Goal: Navigation & Orientation: Find specific page/section

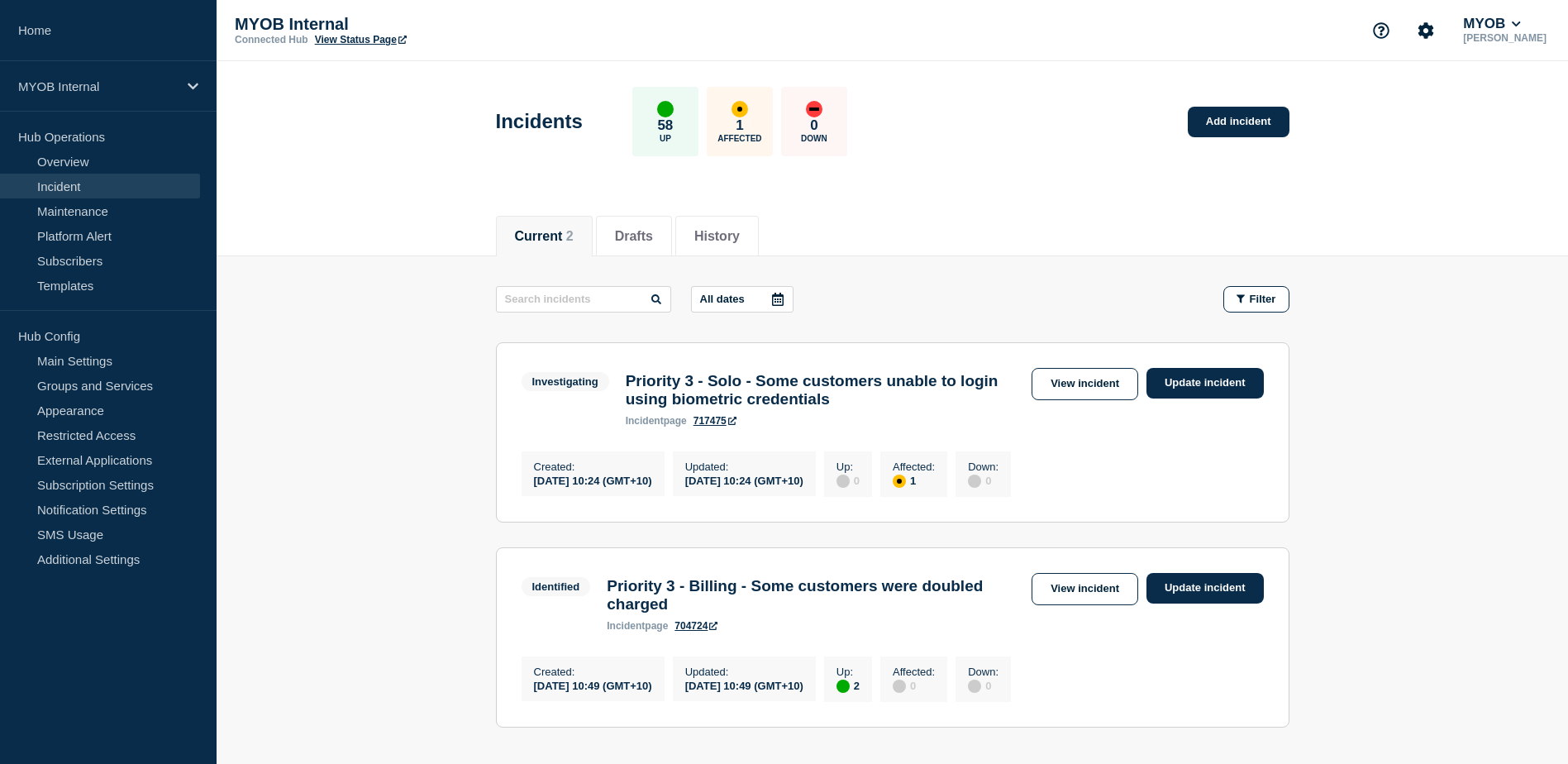
click at [189, 84] on icon at bounding box center [192, 86] width 11 height 7
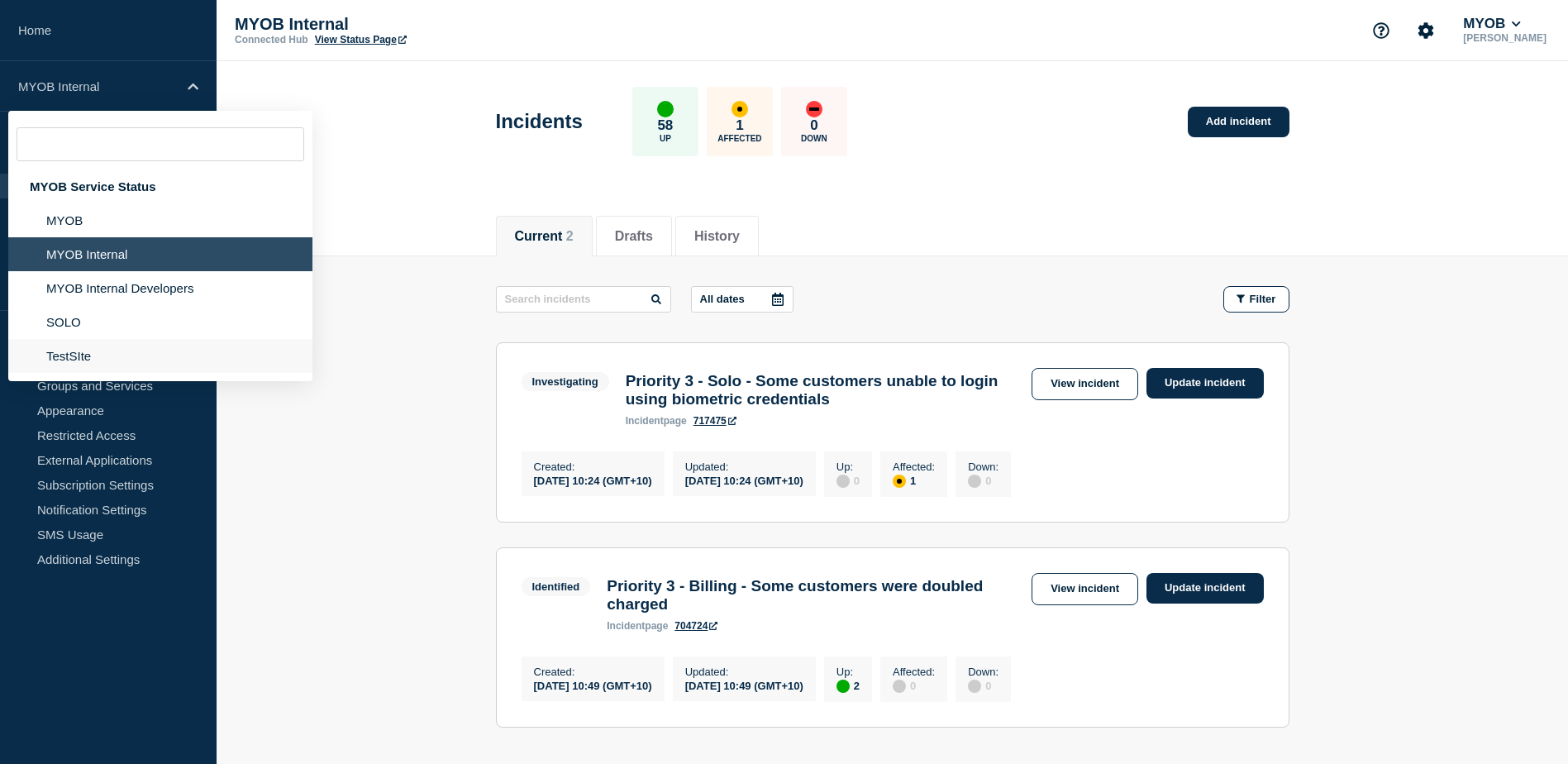
click at [106, 359] on li "TestSIte" at bounding box center [160, 356] width 304 height 34
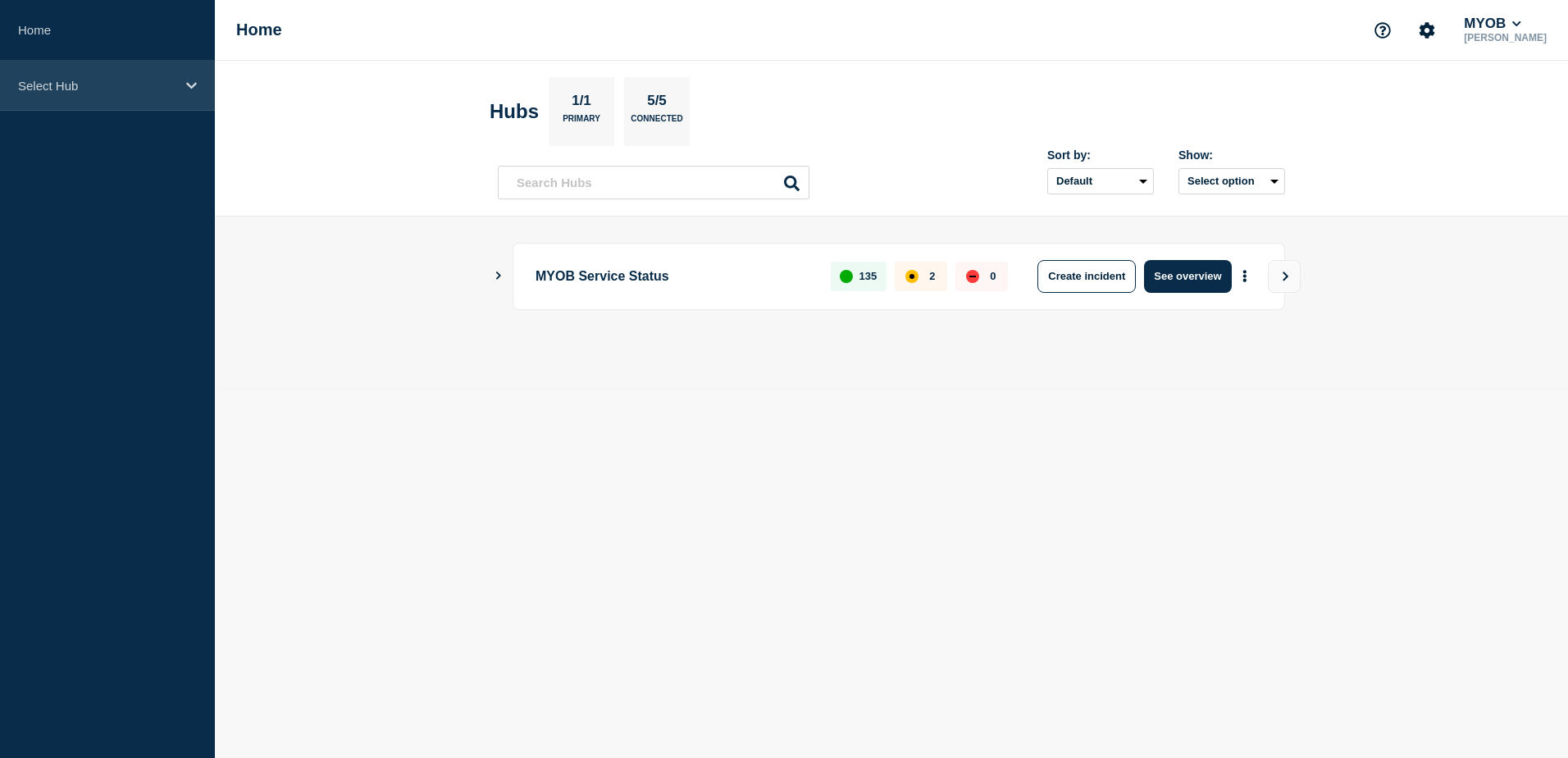
click at [188, 93] on div "Select Hub" at bounding box center [108, 86] width 215 height 50
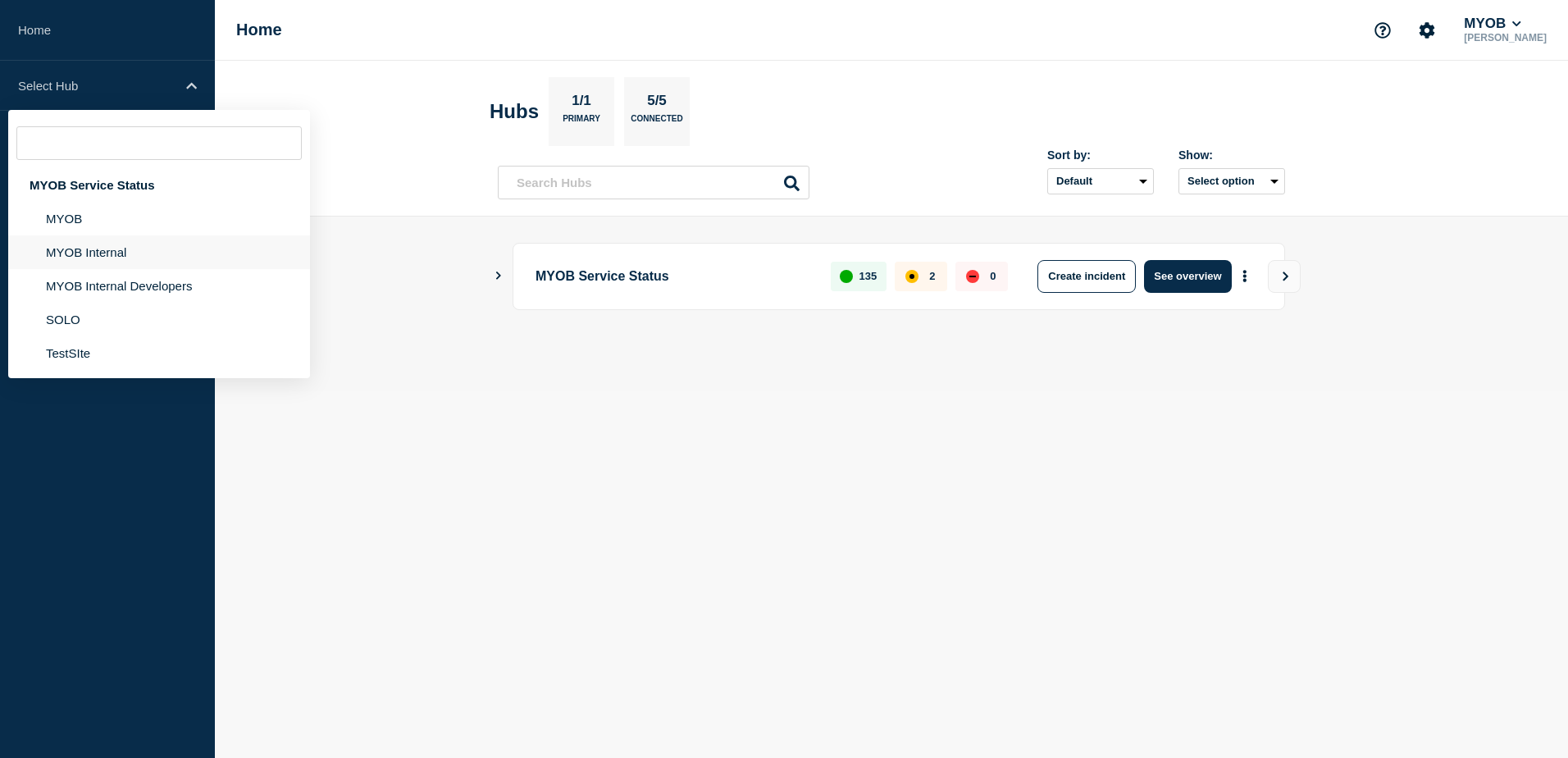
click at [145, 248] on li "MYOB Internal" at bounding box center [159, 252] width 302 height 33
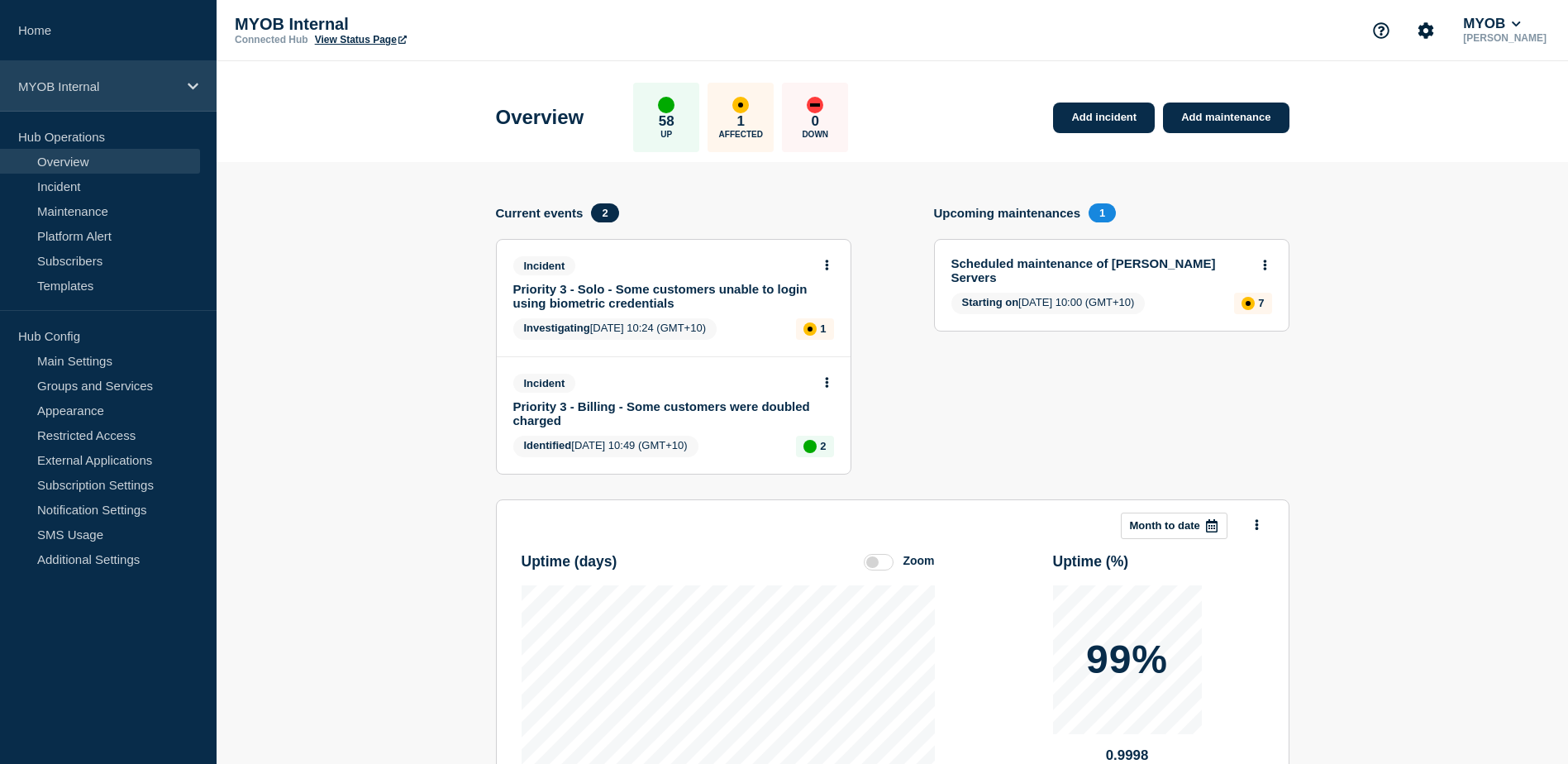
click at [191, 89] on icon at bounding box center [192, 86] width 11 height 13
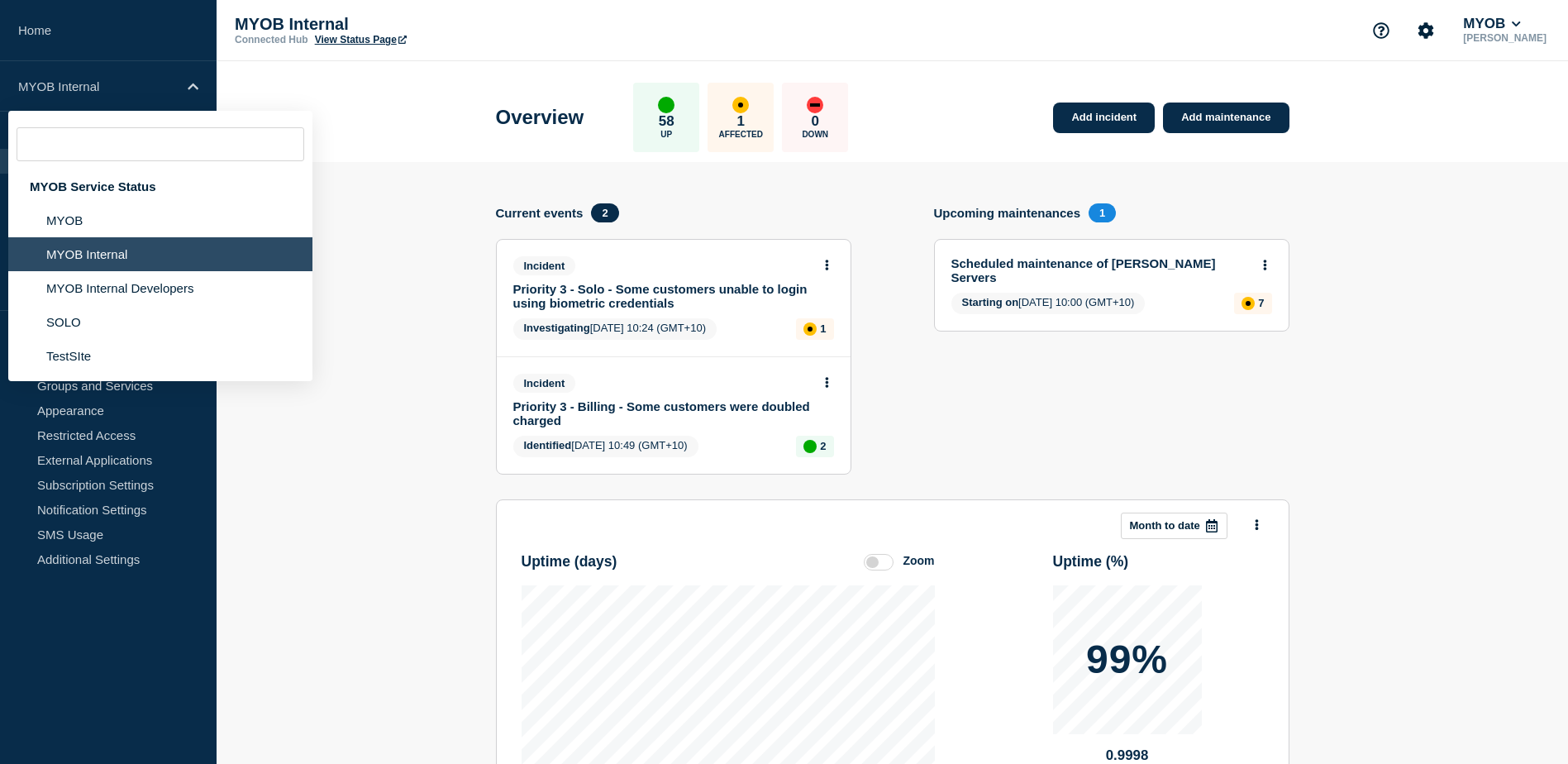
click at [350, 102] on header "Overview 58 Up 1 Affected 0 Down Add incident Add maintenance" at bounding box center [892, 112] width 1351 height 101
